Goal: Navigation & Orientation: Understand site structure

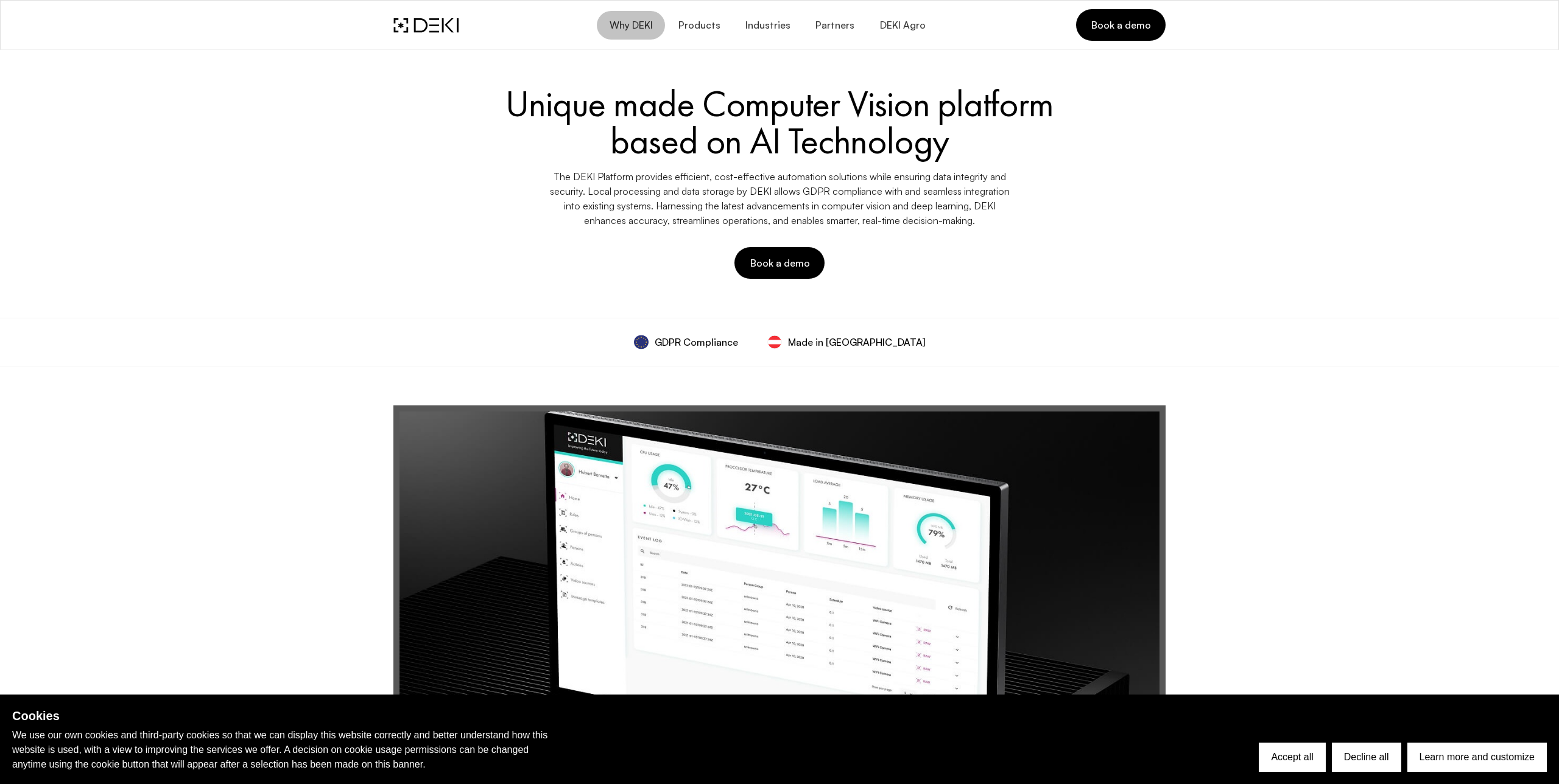
click at [651, 27] on span "Why DEKI" at bounding box center [631, 25] width 44 height 11
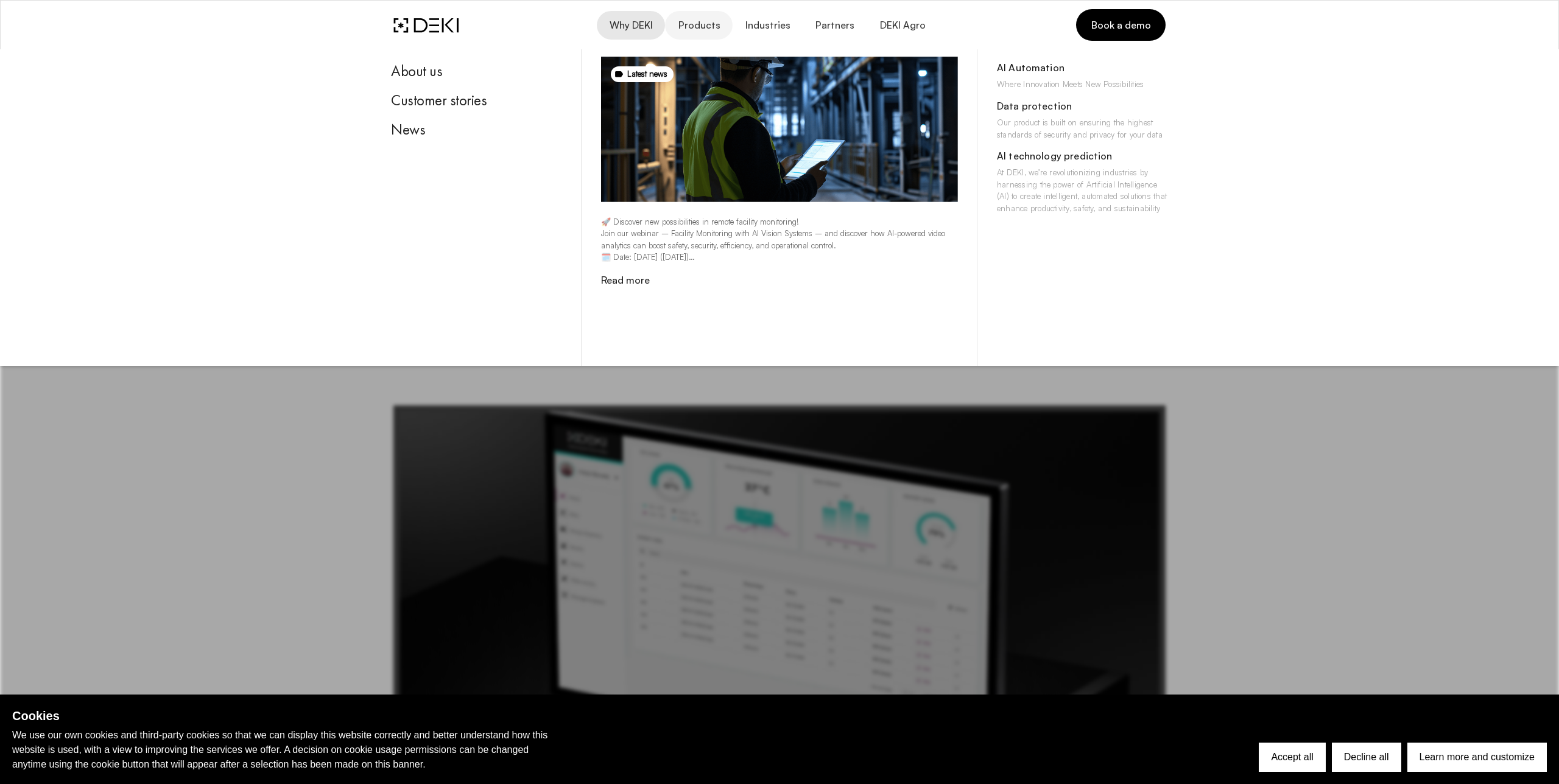
click at [710, 26] on span "Products" at bounding box center [698, 25] width 42 height 11
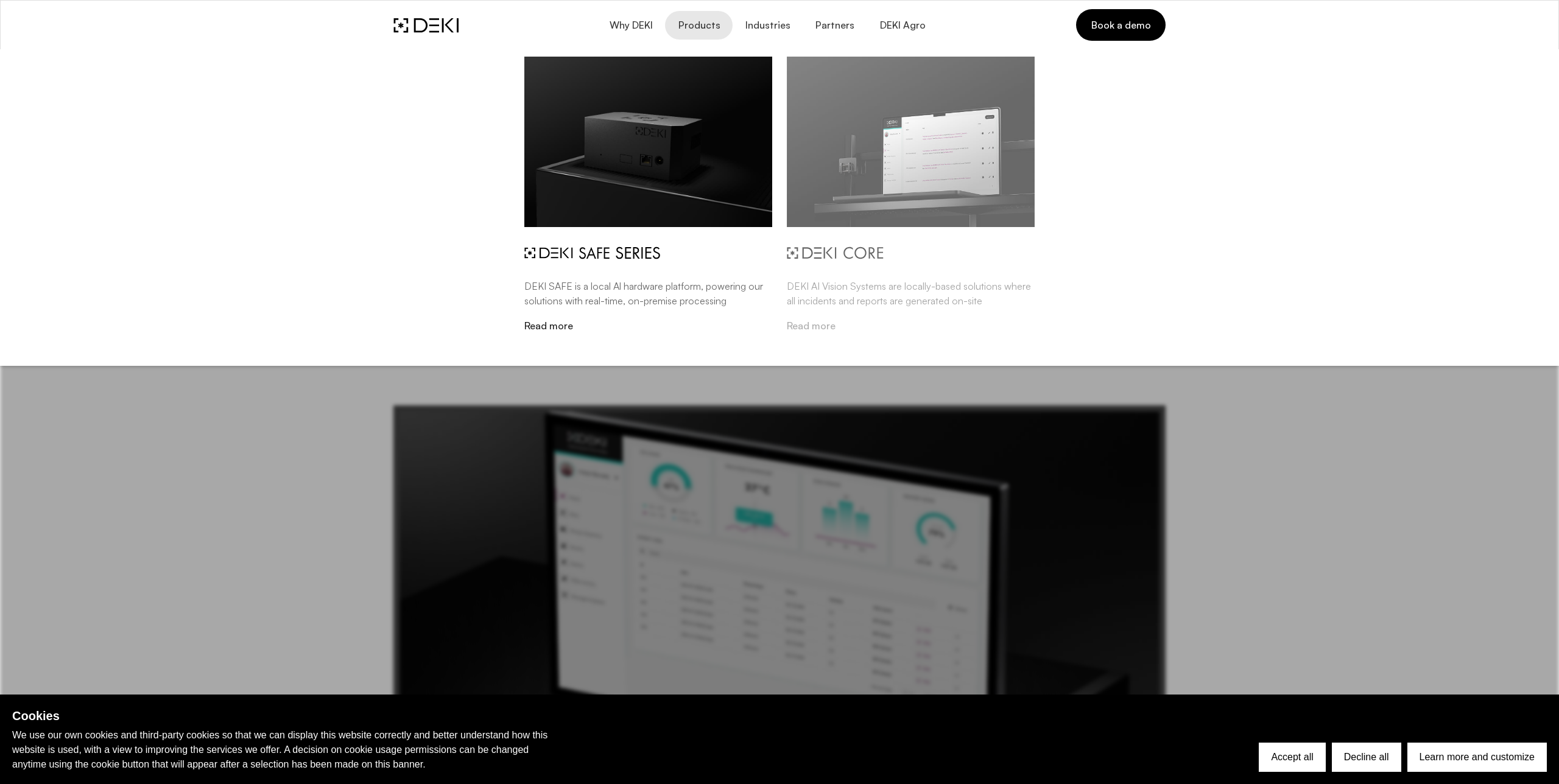
click at [780, 128] on img at bounding box center [910, 142] width 248 height 170
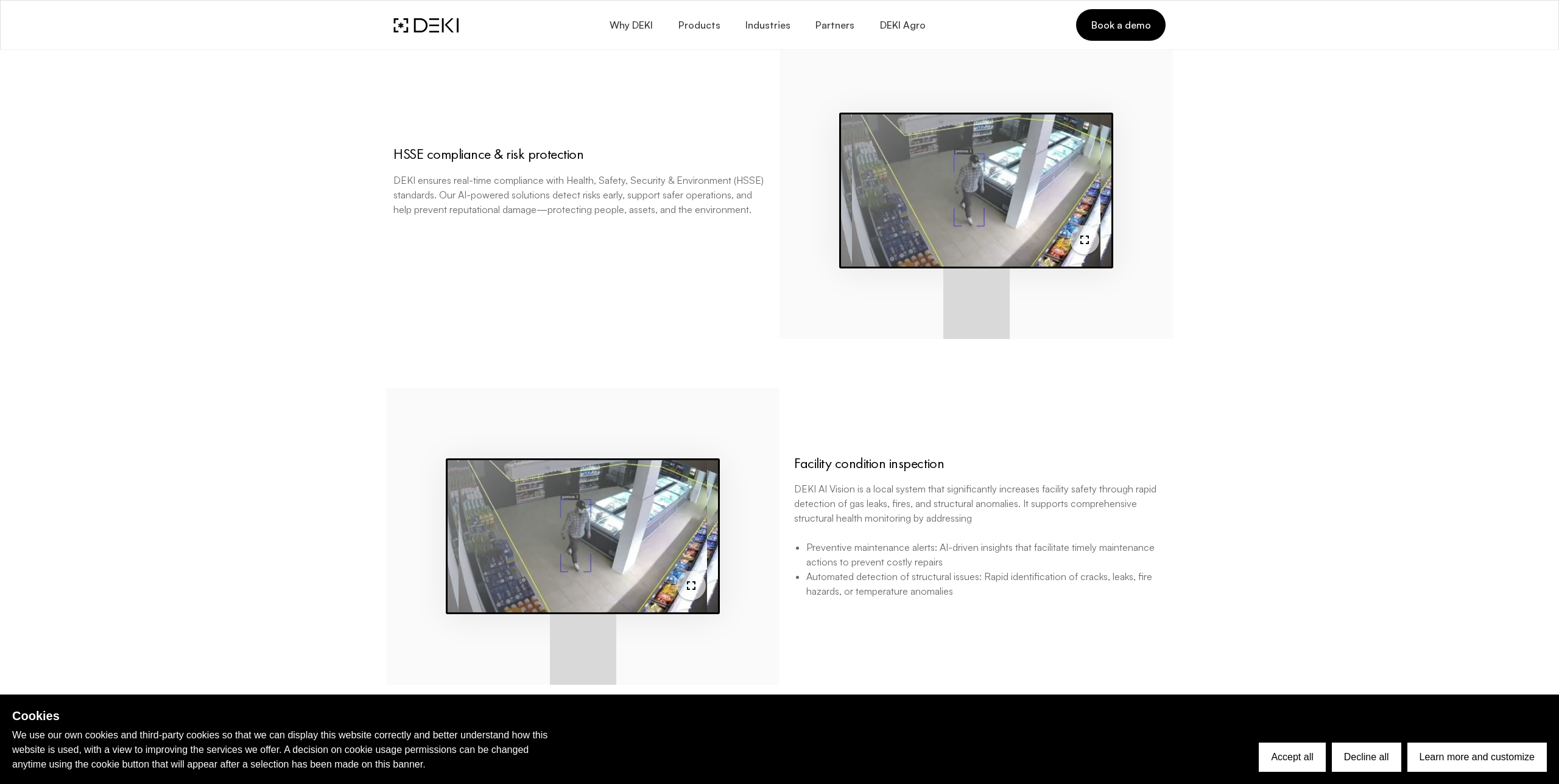
scroll to position [863, 0]
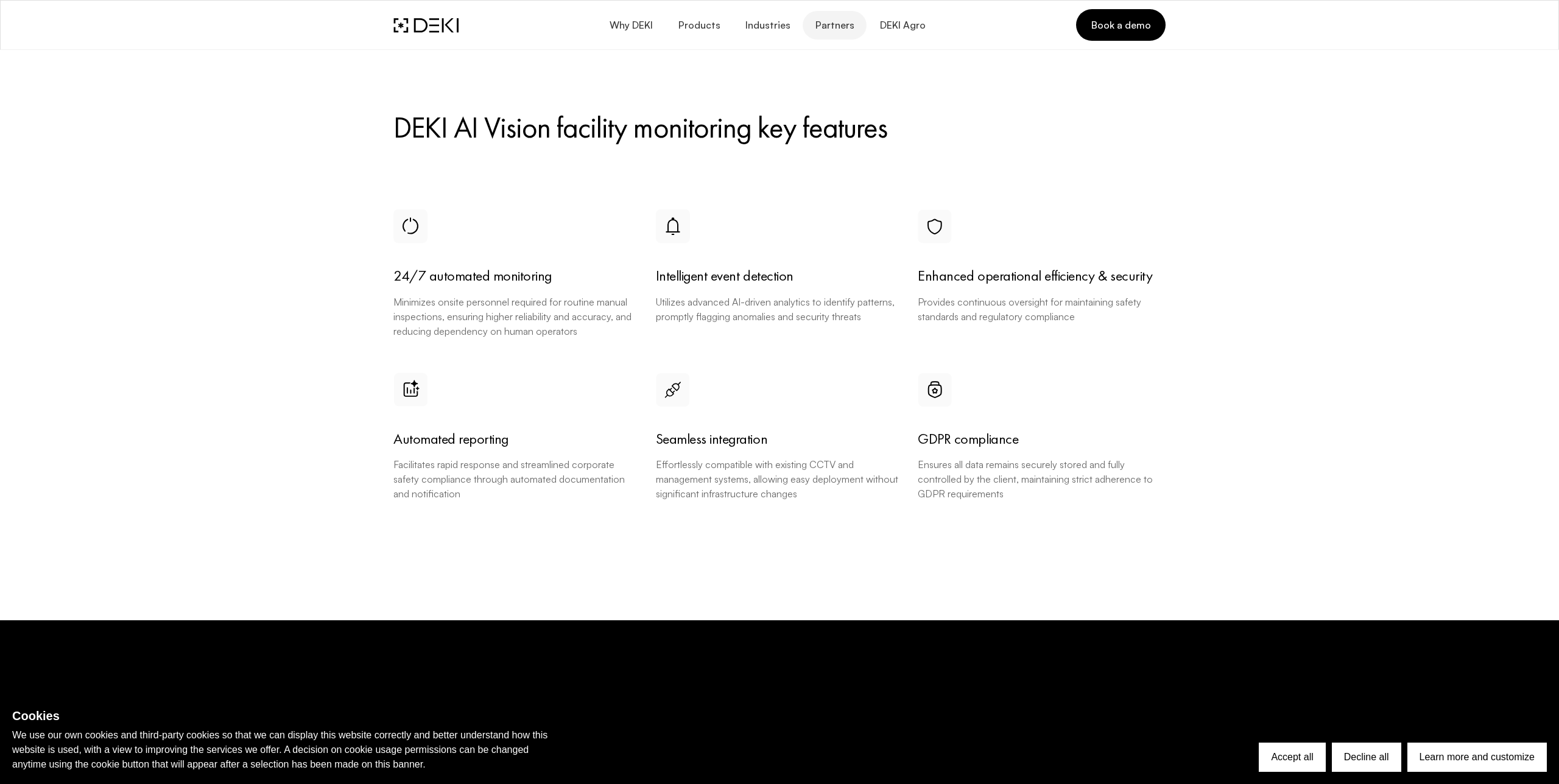
click at [780, 26] on span "Partners" at bounding box center [835, 25] width 40 height 11
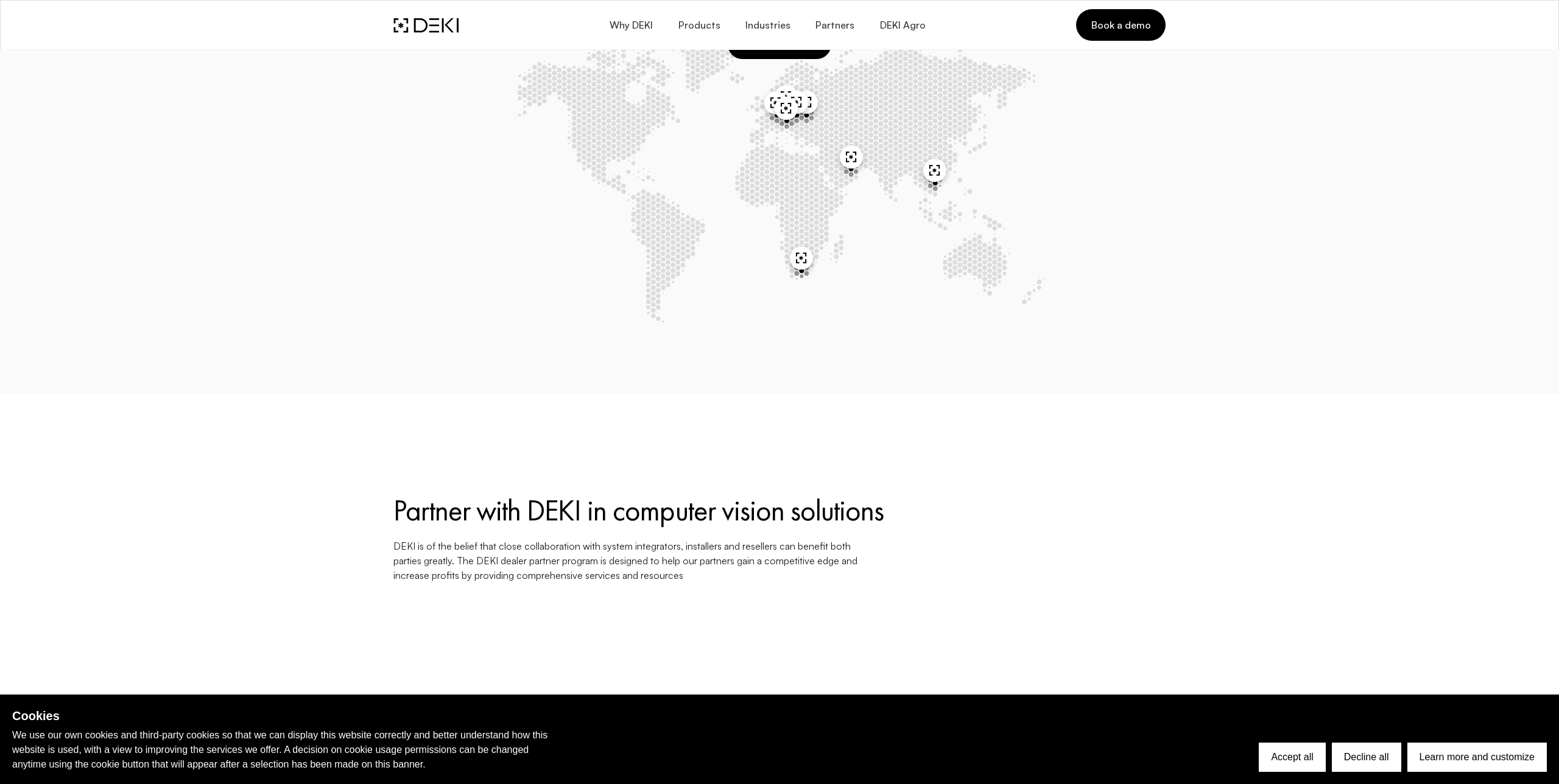
scroll to position [2200, 0]
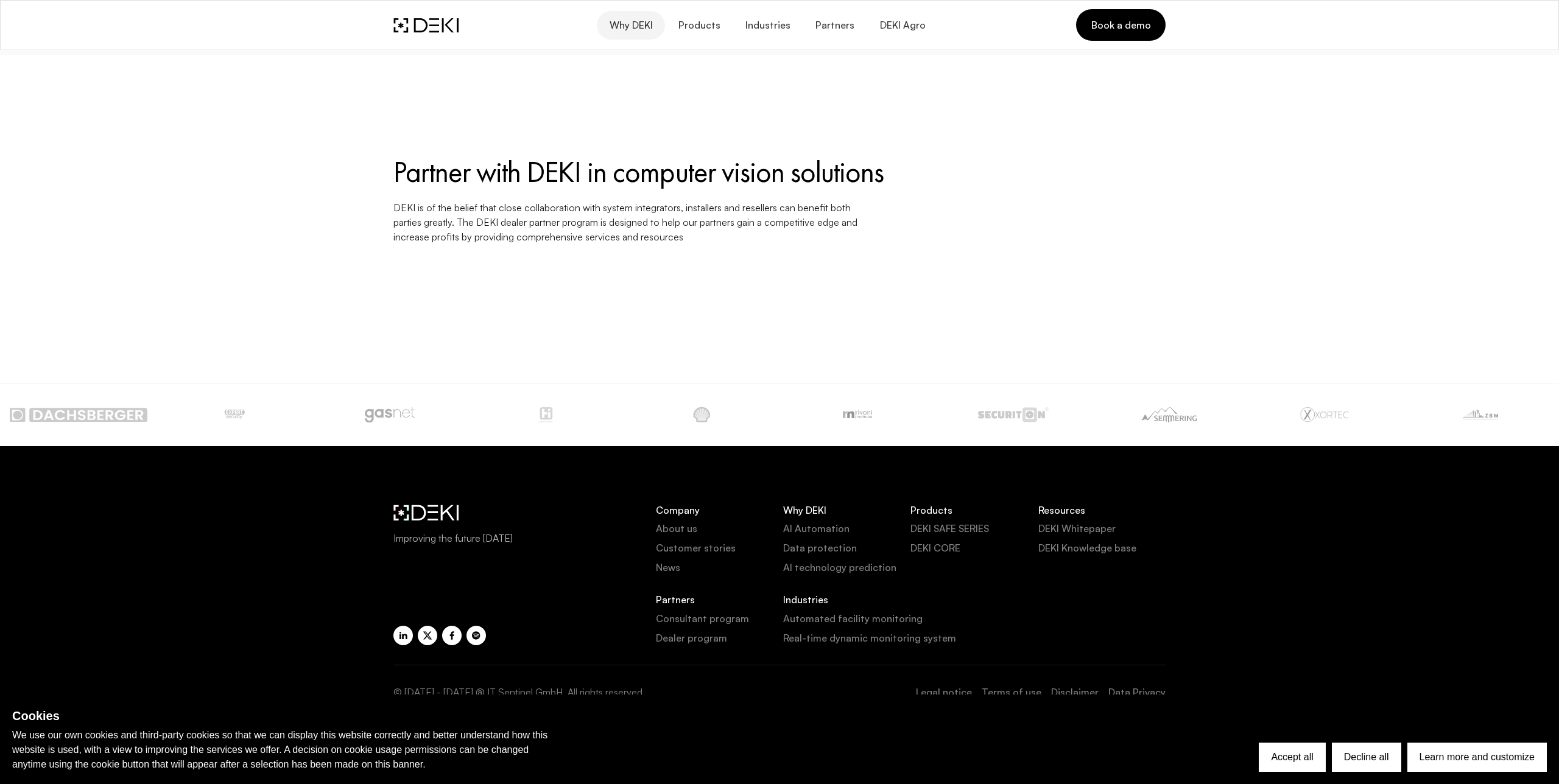
click at [631, 30] on span "Why DEKI" at bounding box center [631, 25] width 44 height 11
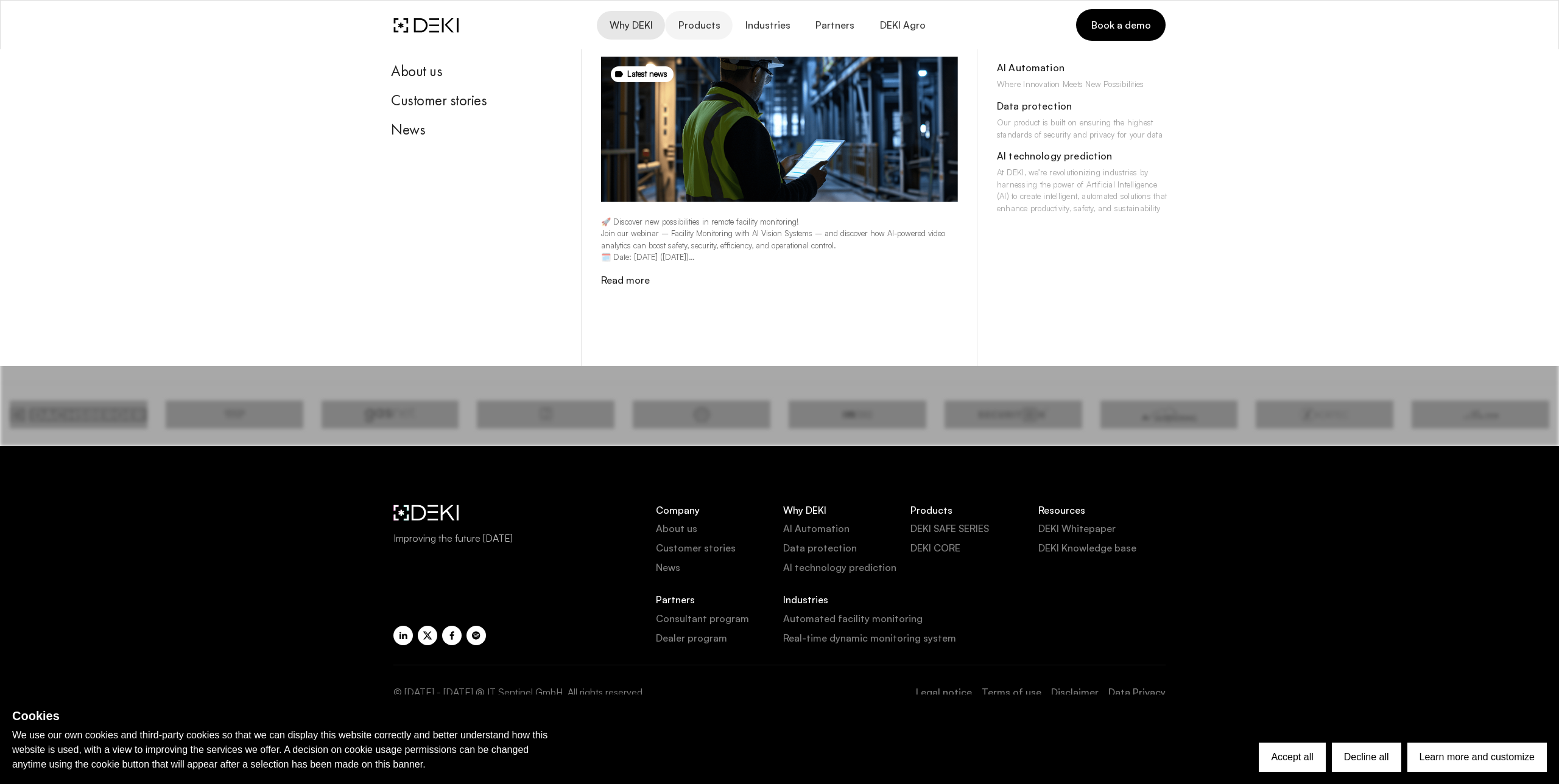
click at [698, 25] on span "Products" at bounding box center [698, 25] width 42 height 11
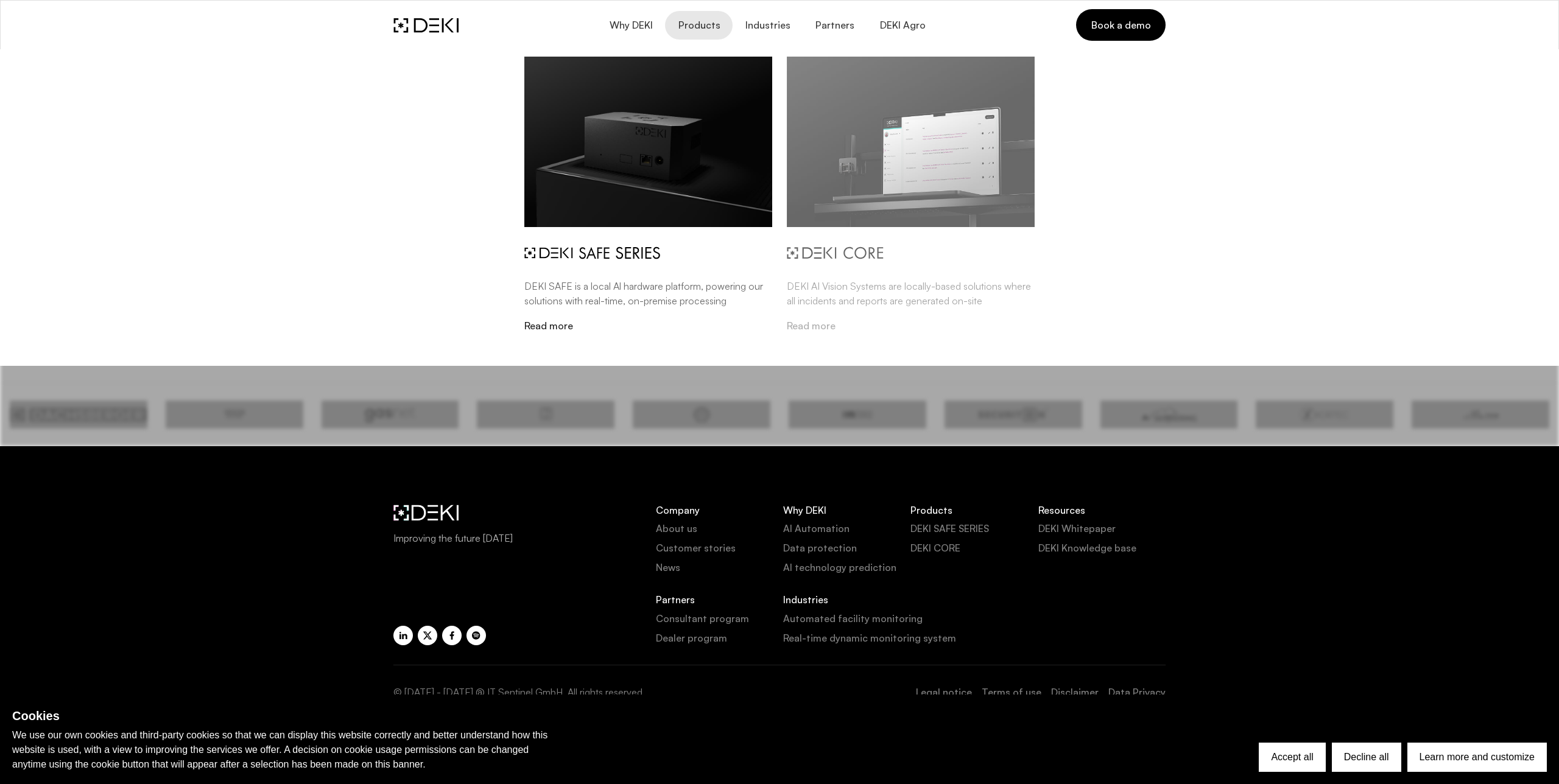
click at [903, 138] on img at bounding box center [910, 142] width 248 height 170
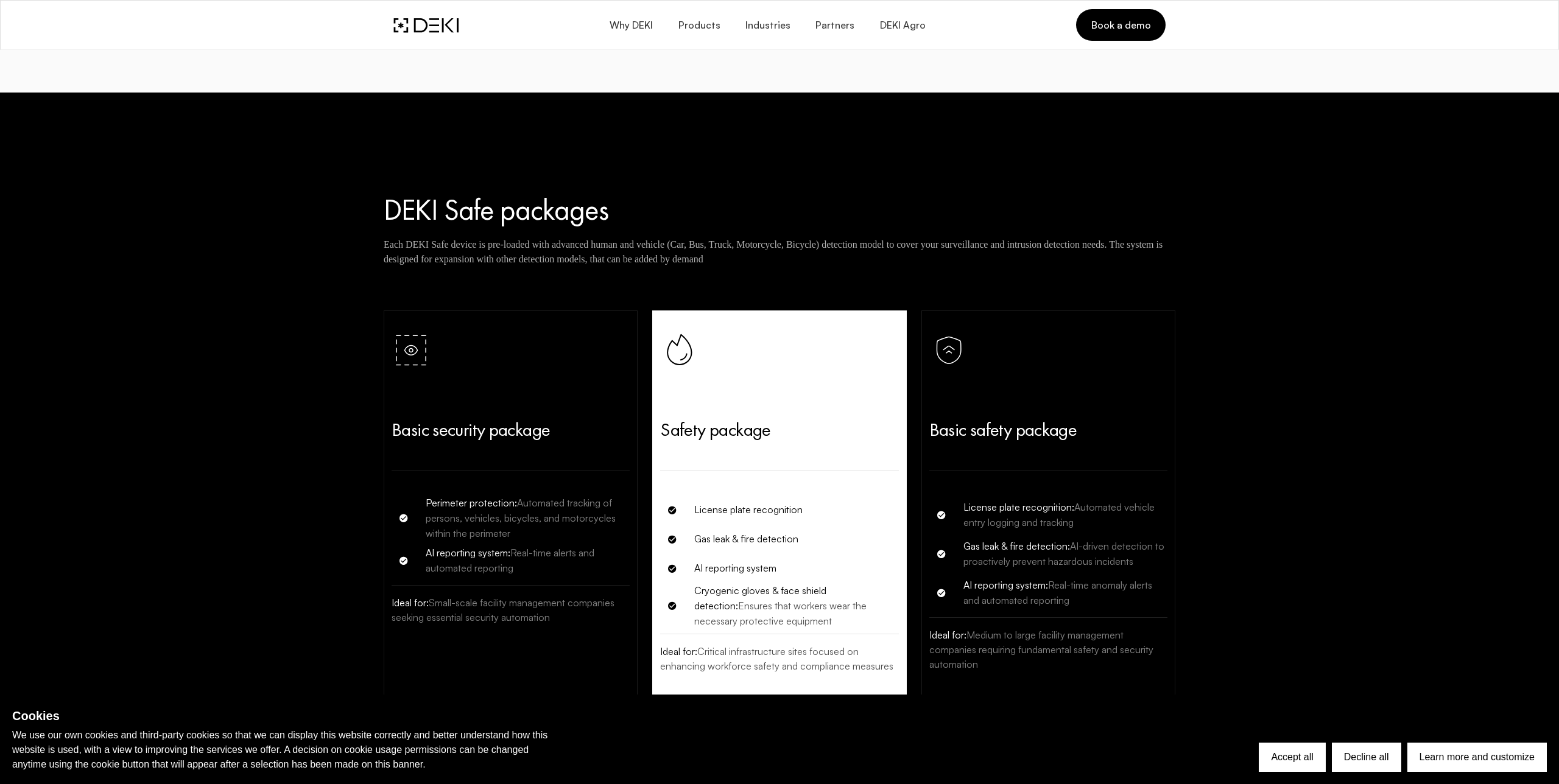
scroll to position [3415, 0]
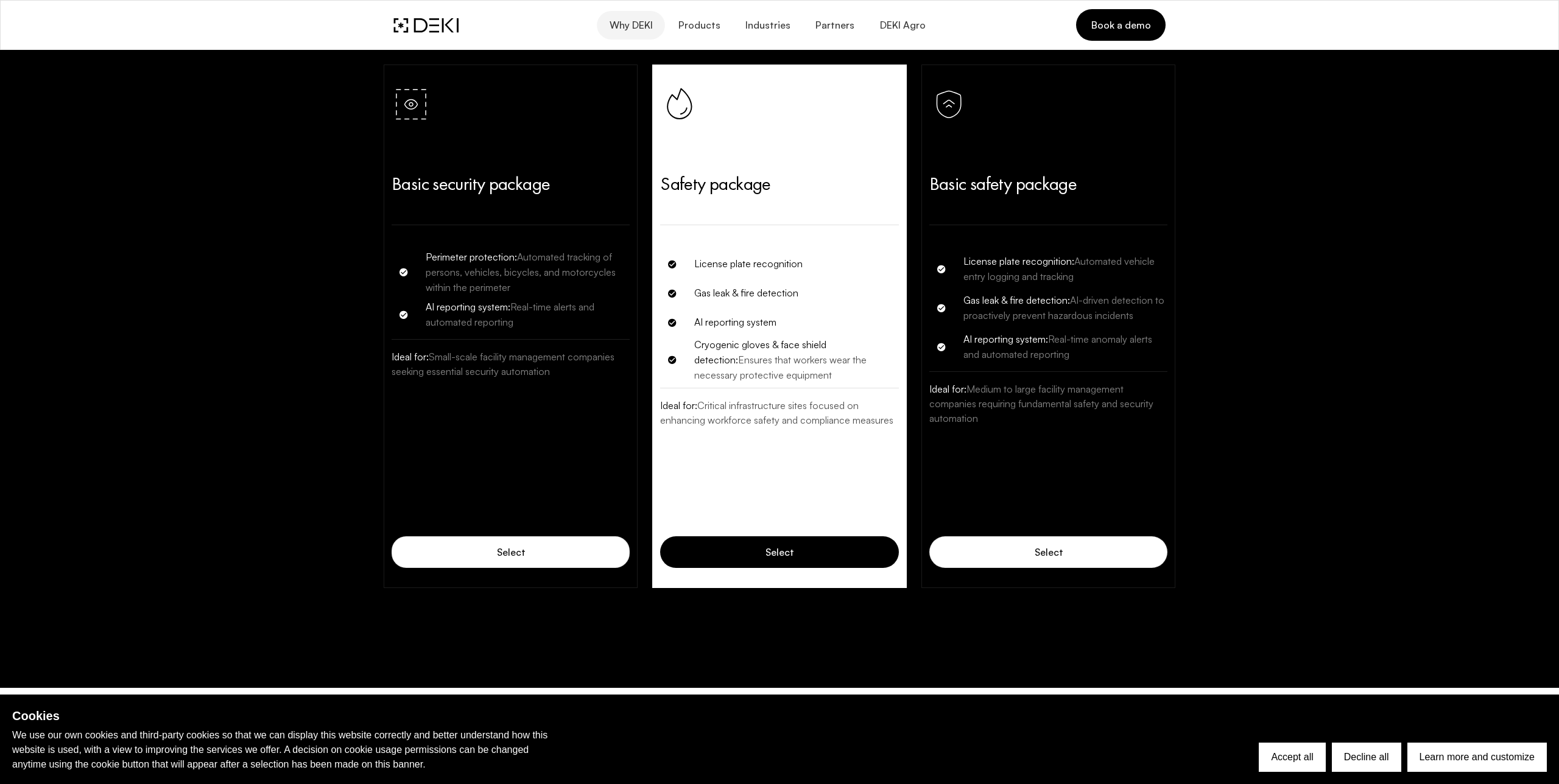
click at [636, 39] on button "Why DEKI" at bounding box center [631, 25] width 68 height 28
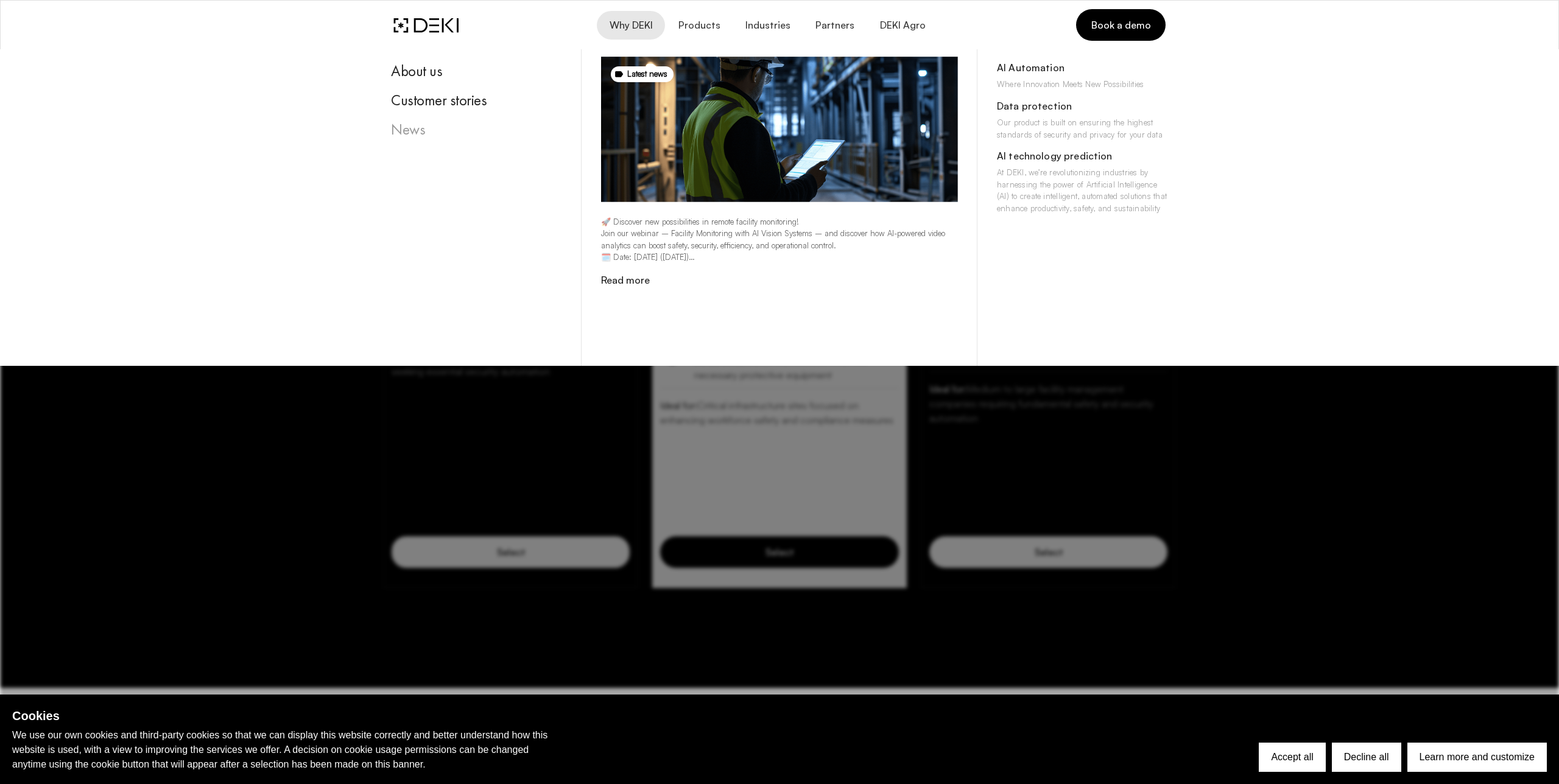
click at [409, 121] on div "News" at bounding box center [477, 130] width 171 height 18
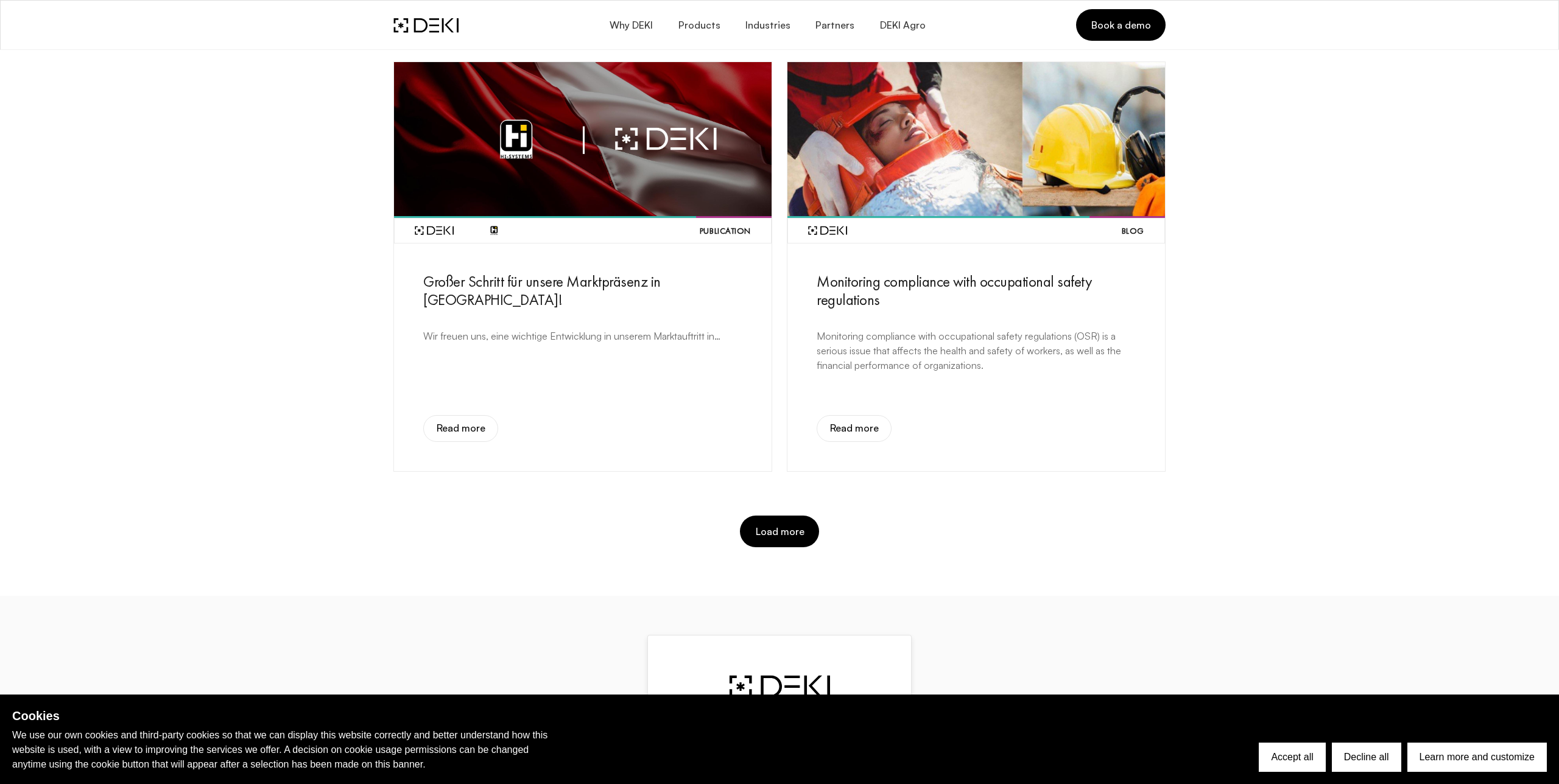
click at [615, 184] on img at bounding box center [582, 139] width 377 height 154
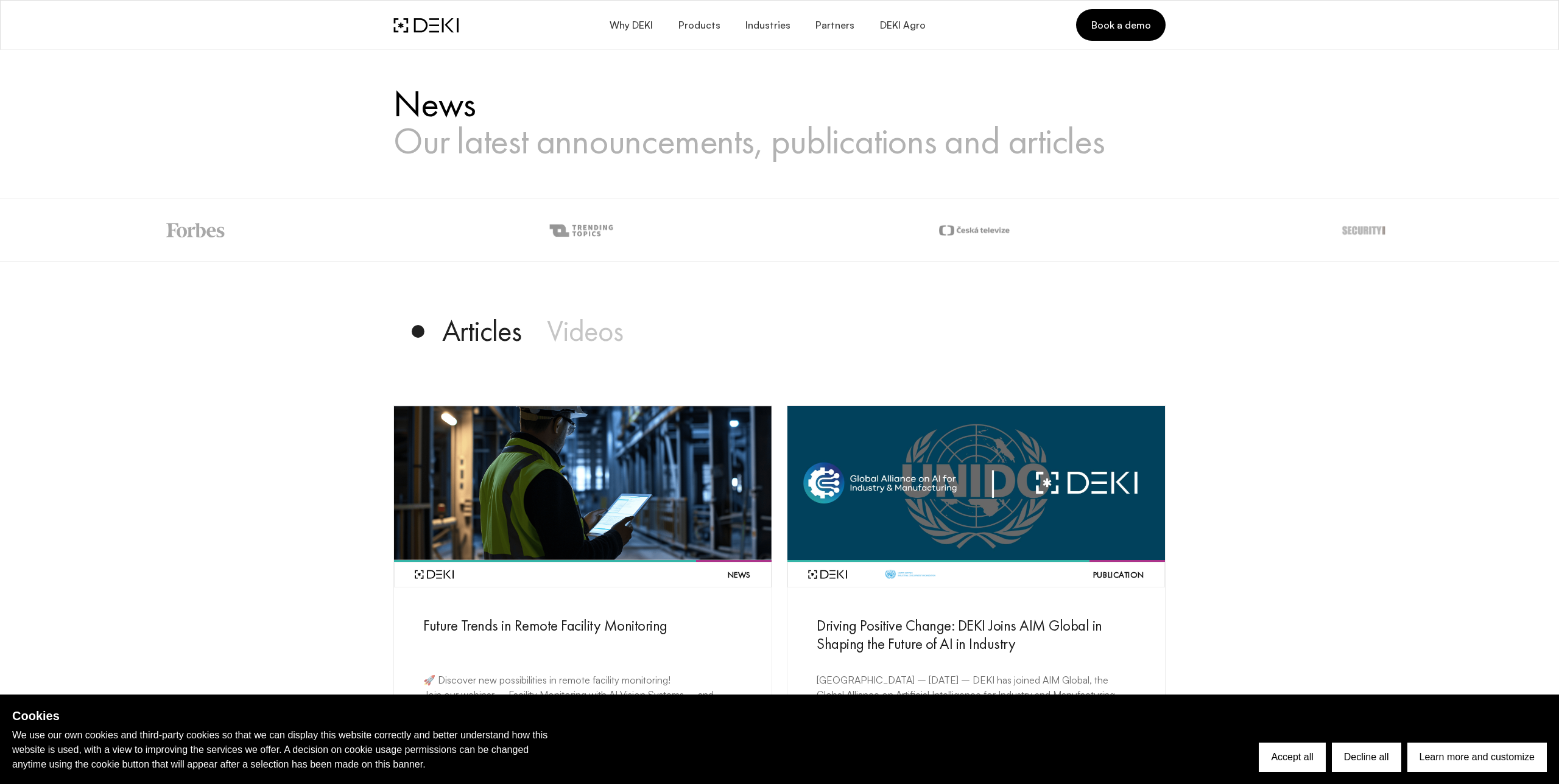
click at [664, 443] on img at bounding box center [582, 483] width 377 height 154
click at [636, 41] on div "Why DEKI Products Industries Partners DEKI Agro Book a demo" at bounding box center [779, 24] width 792 height 51
click at [636, 11] on button "Why DEKI" at bounding box center [631, 25] width 68 height 28
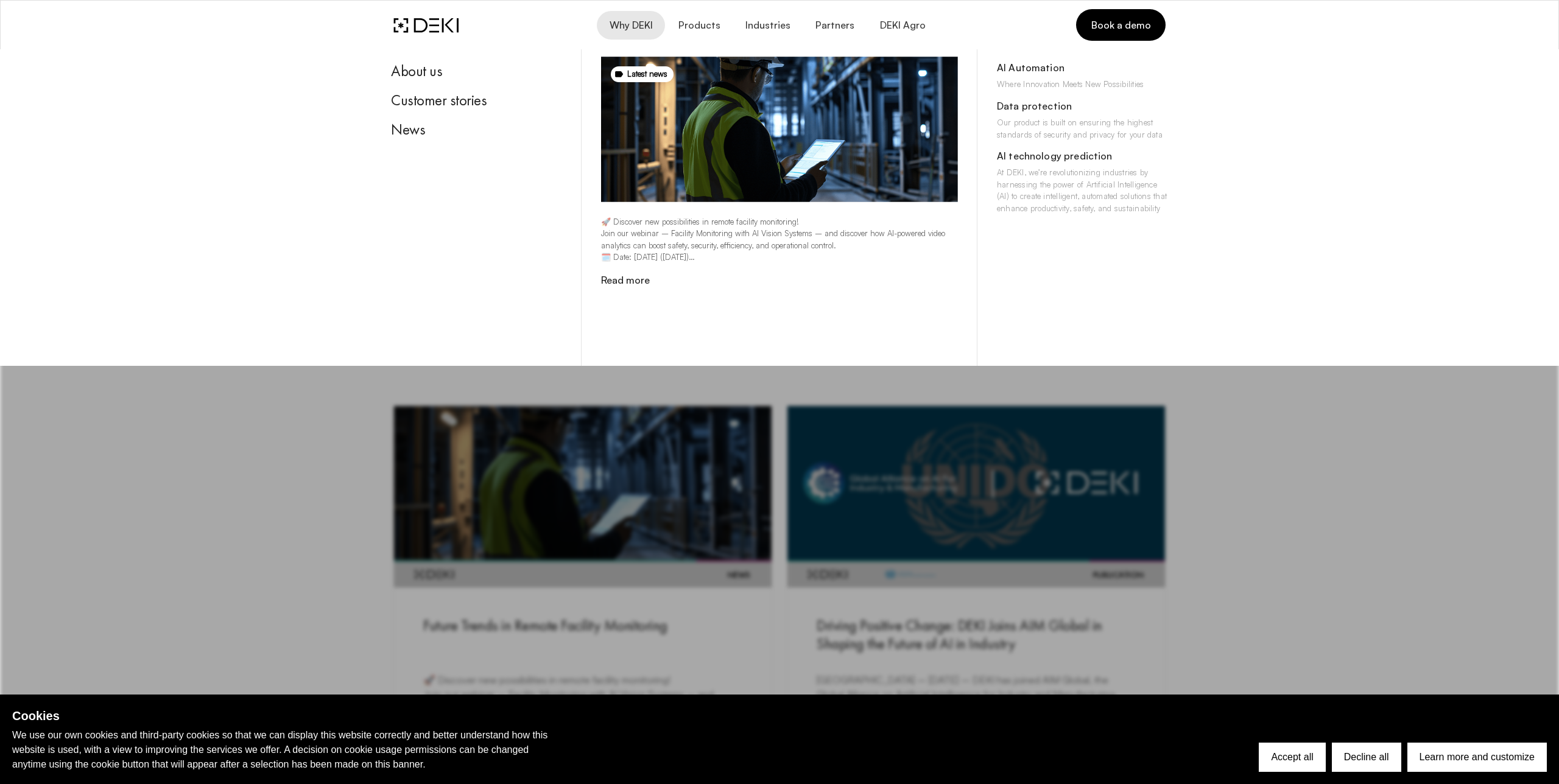
click at [400, 39] on div "Why DEKI Products Industries Partners DEKI Agro Book a demo" at bounding box center [780, 25] width 772 height 32
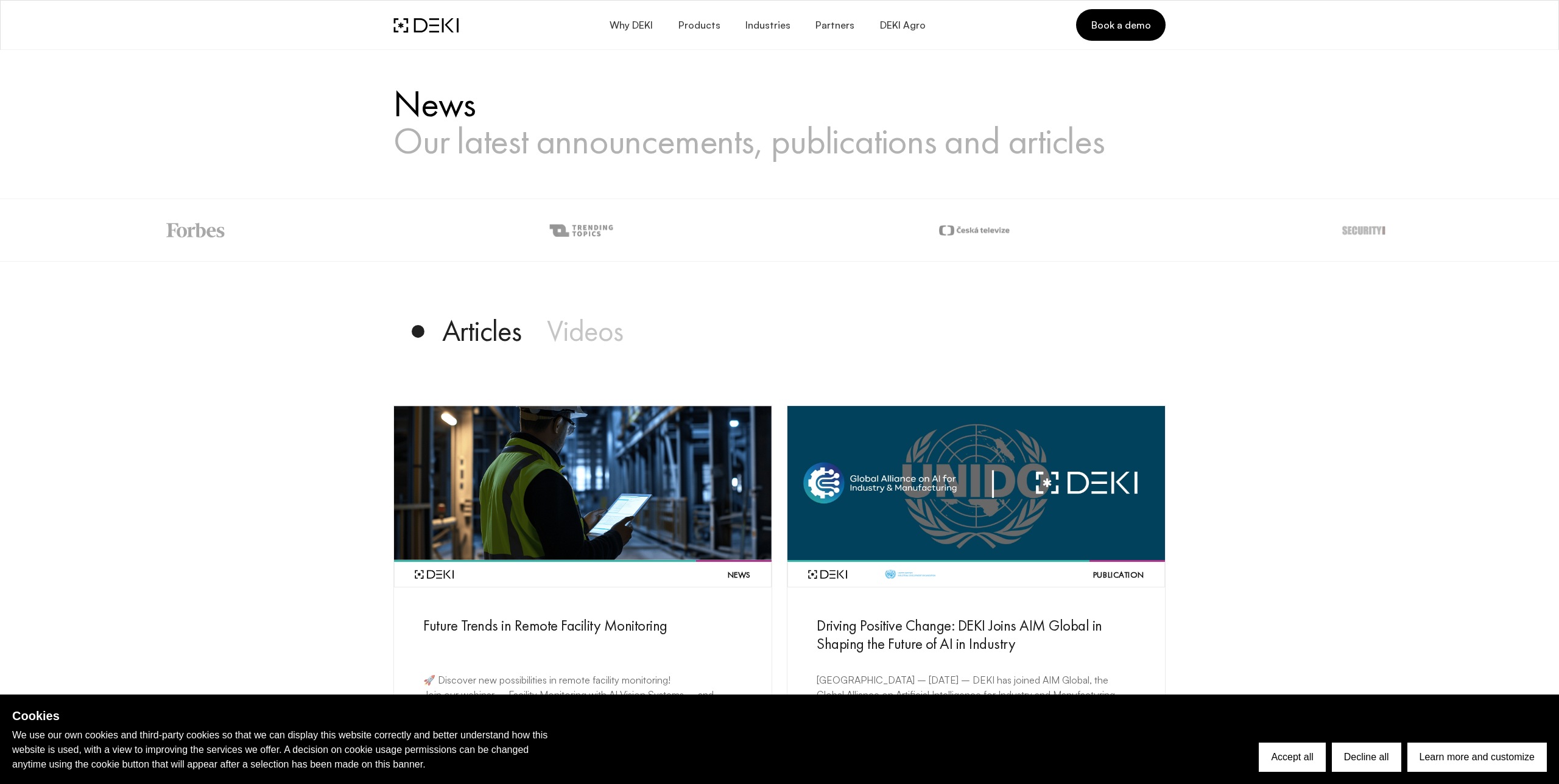
click at [421, 28] on img at bounding box center [426, 25] width 65 height 16
